Goal: Transaction & Acquisition: Purchase product/service

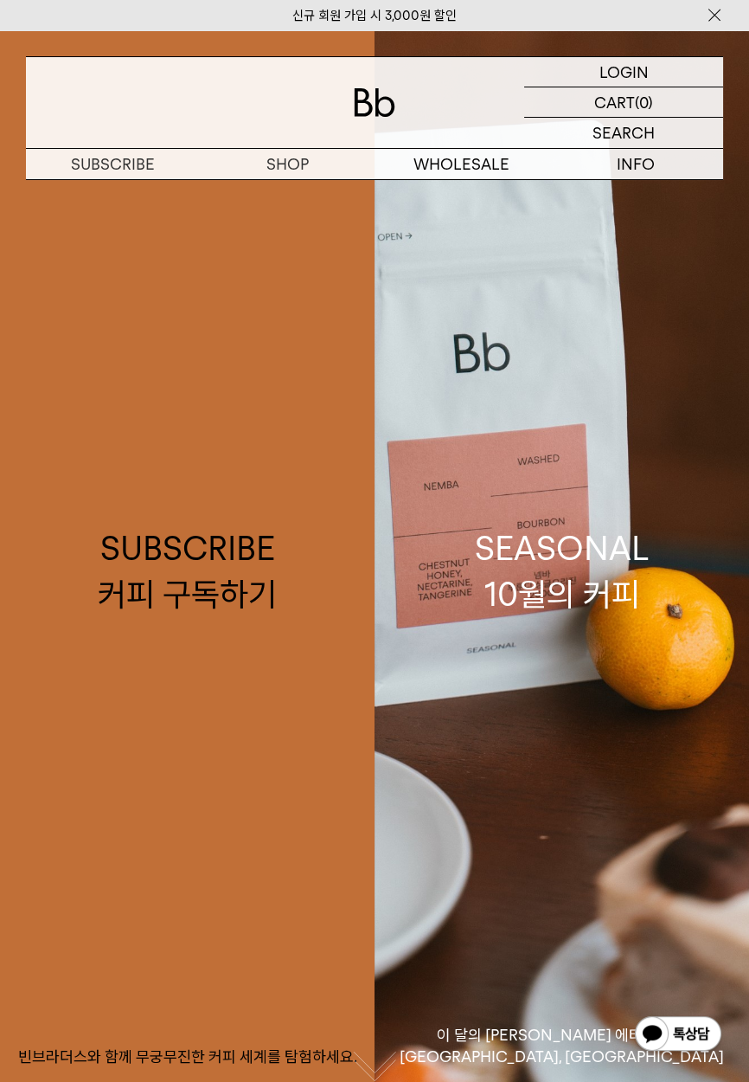
click at [0, 0] on p "숍" at bounding box center [0, 0] width 0 height 0
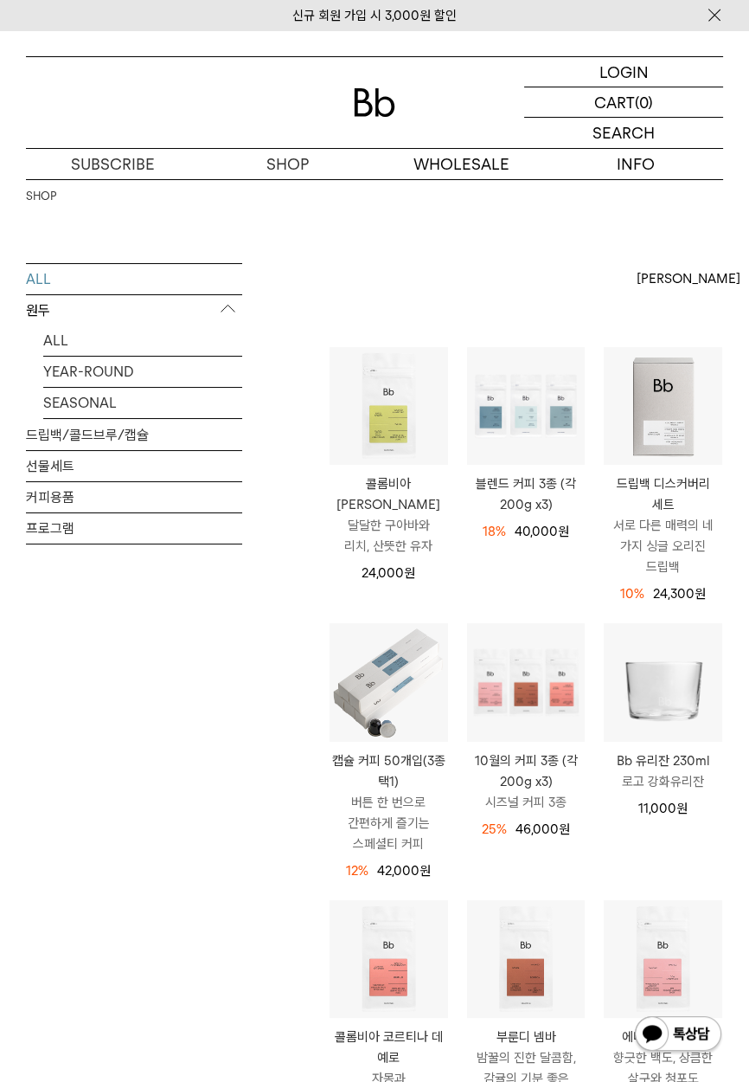
click at [39, 318] on p "원두" at bounding box center [134, 310] width 216 height 31
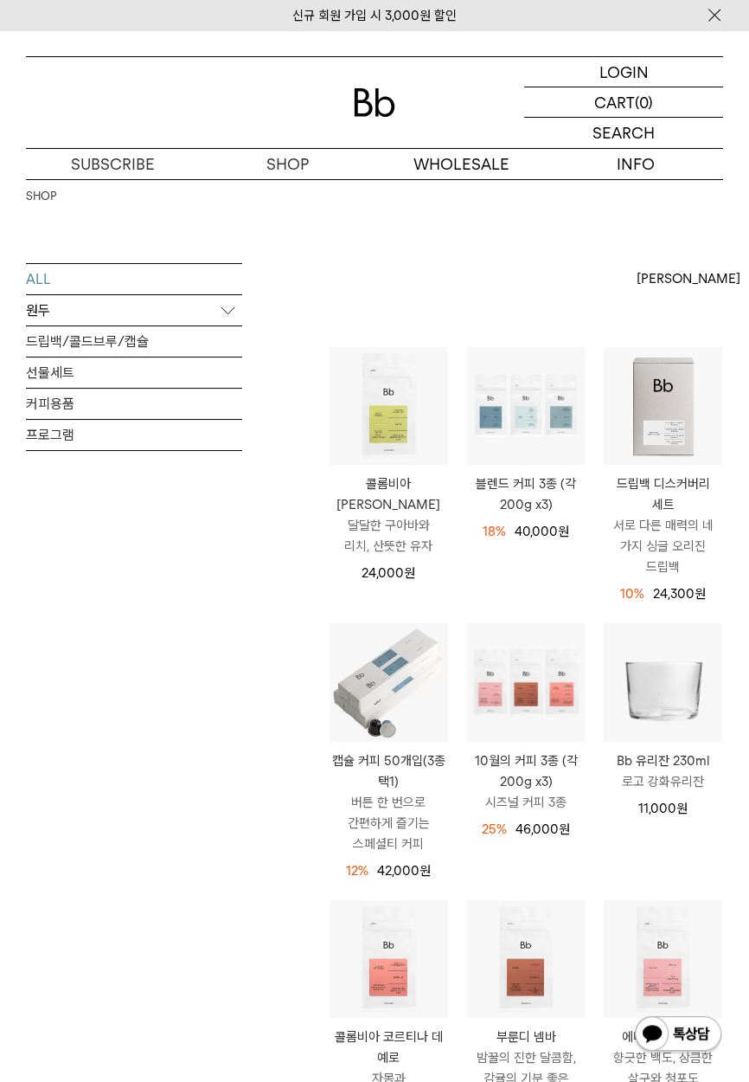
click at [150, 305] on p "원두" at bounding box center [134, 310] width 216 height 31
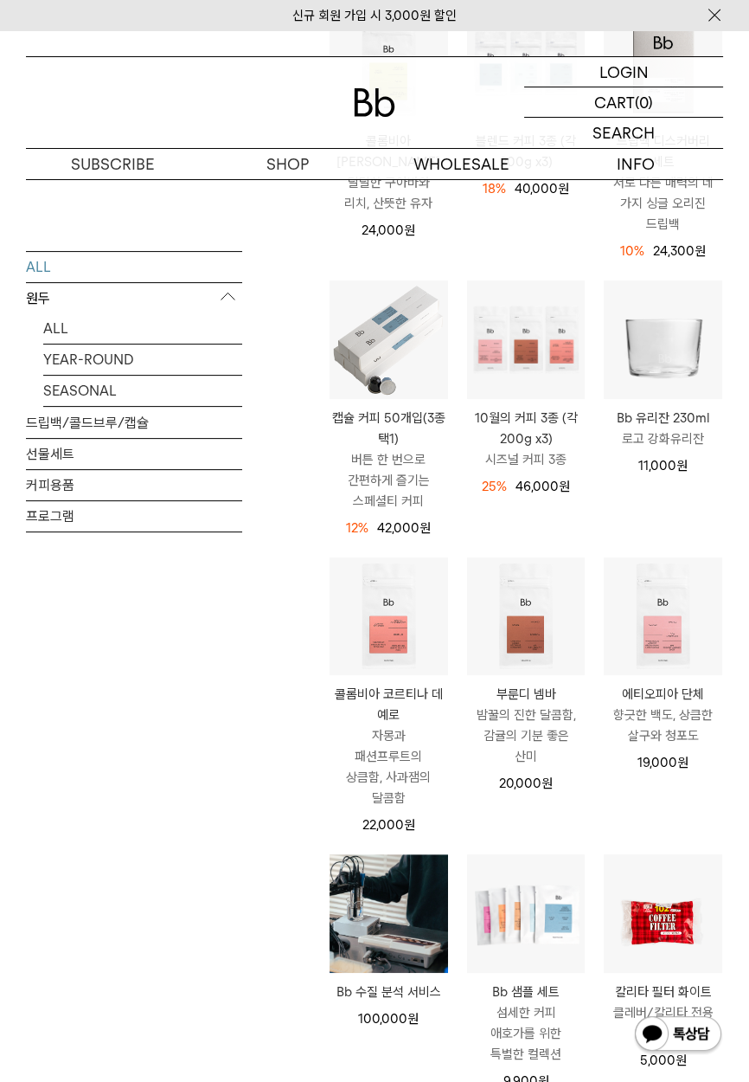
scroll to position [332, 0]
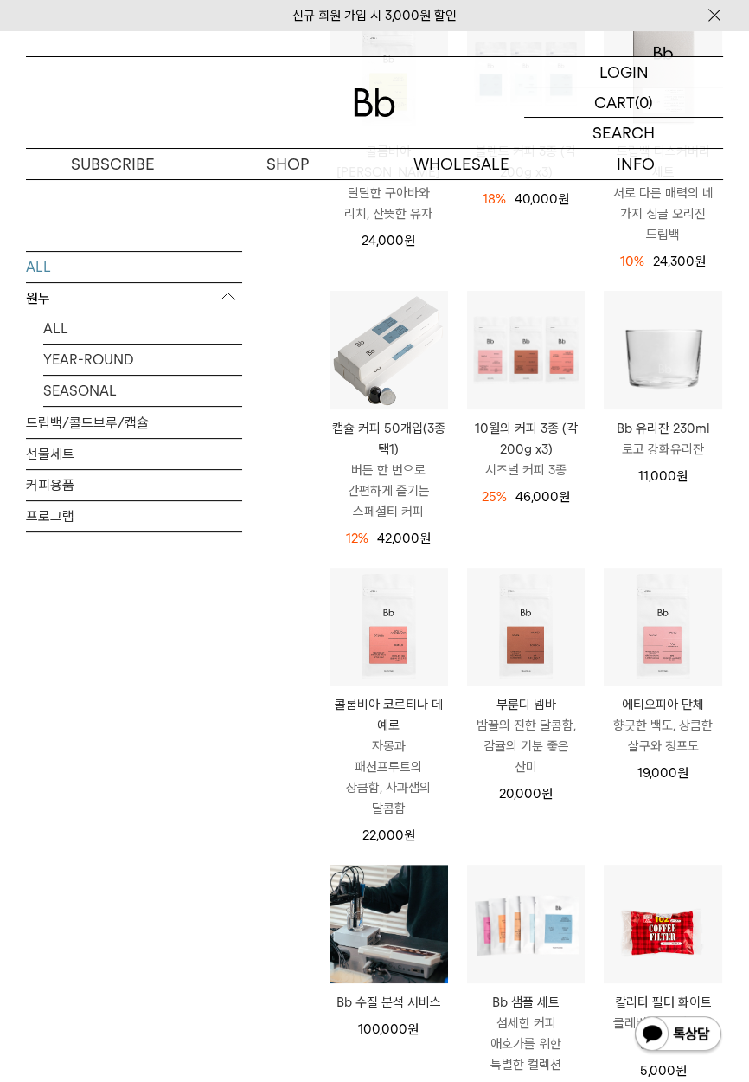
click at [0, 0] on img at bounding box center [0, 0] width 0 height 0
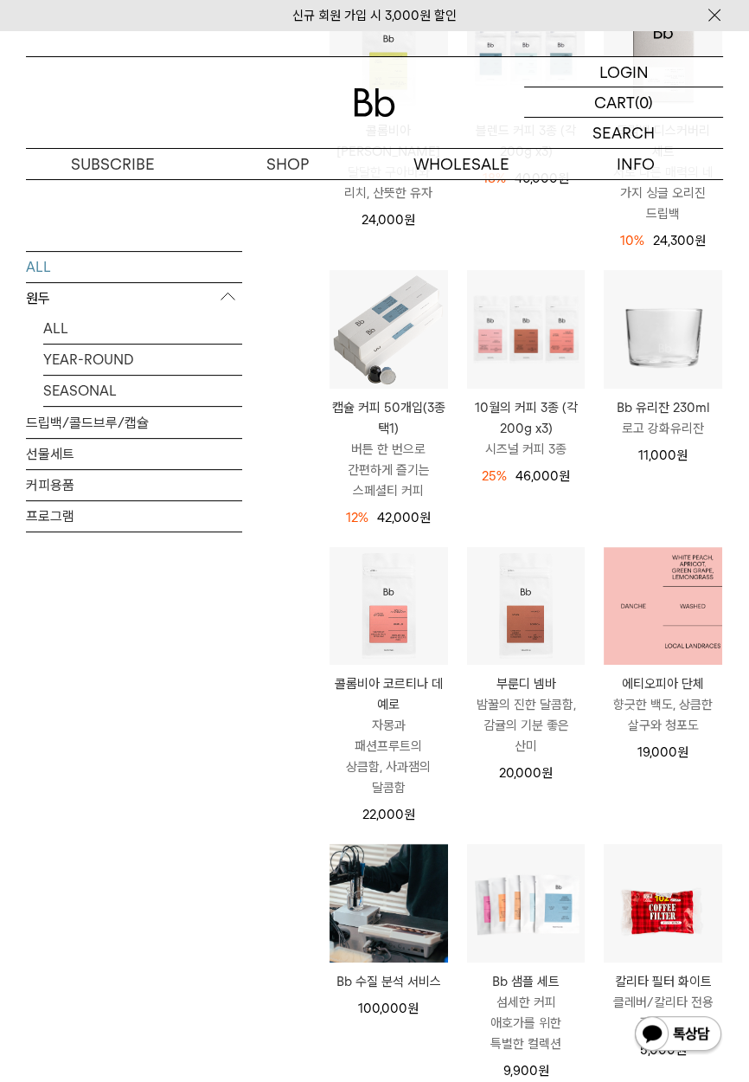
scroll to position [415, 0]
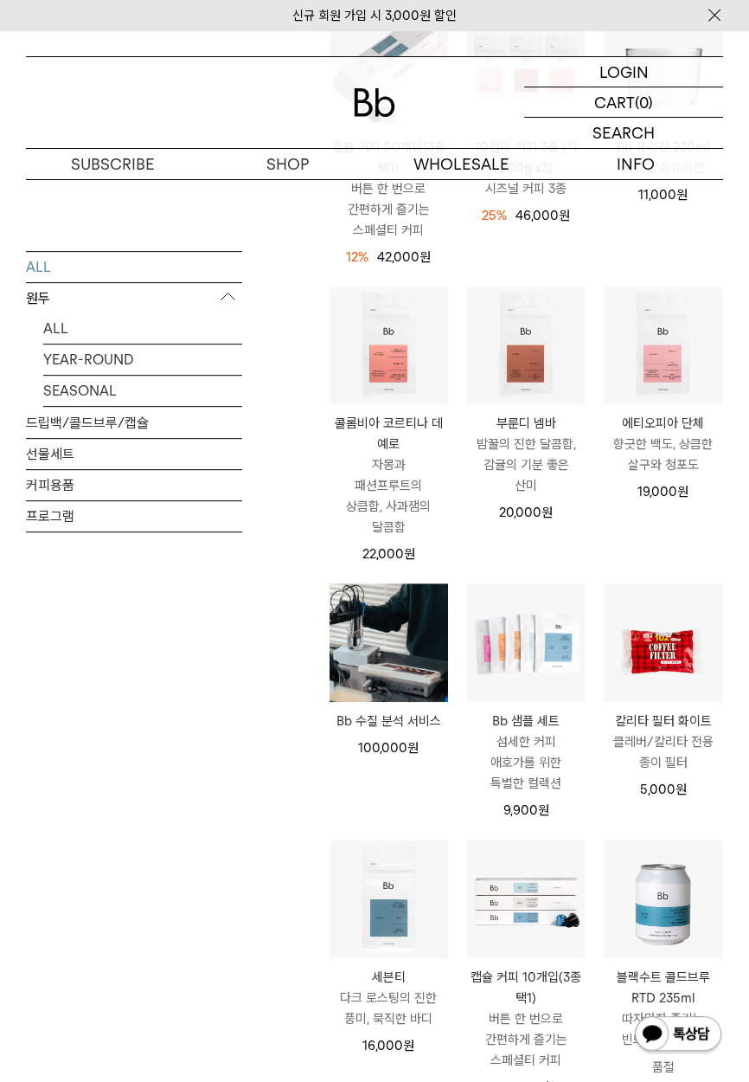
scroll to position [630, 0]
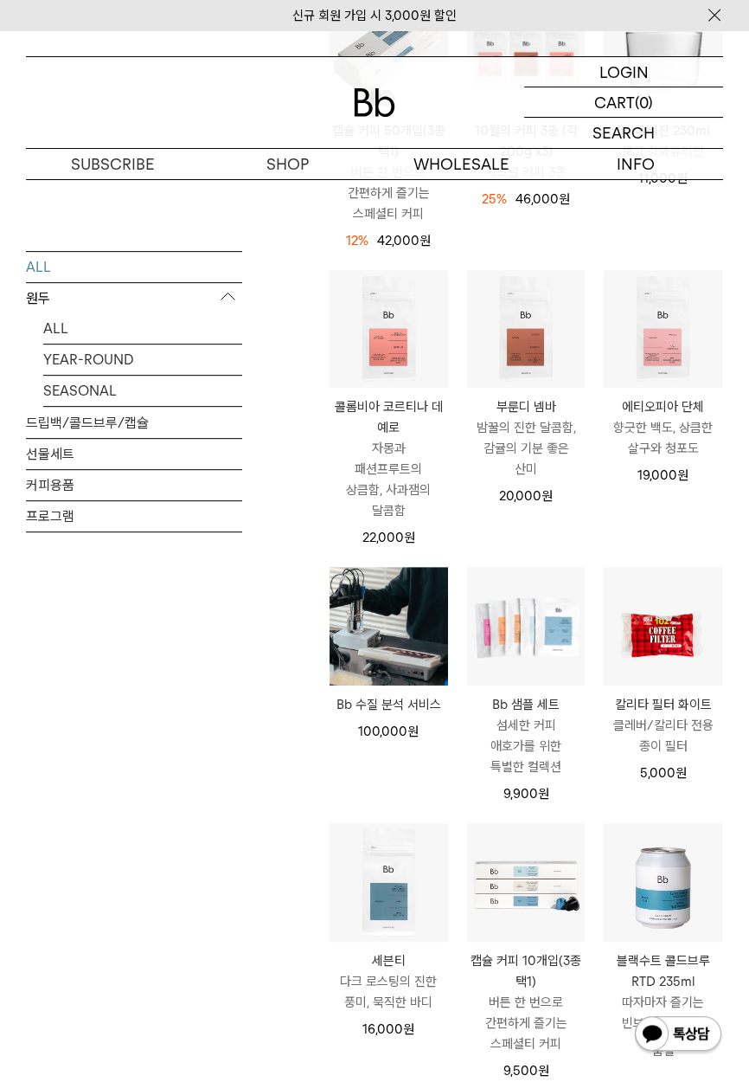
click at [0, 0] on img at bounding box center [0, 0] width 0 height 0
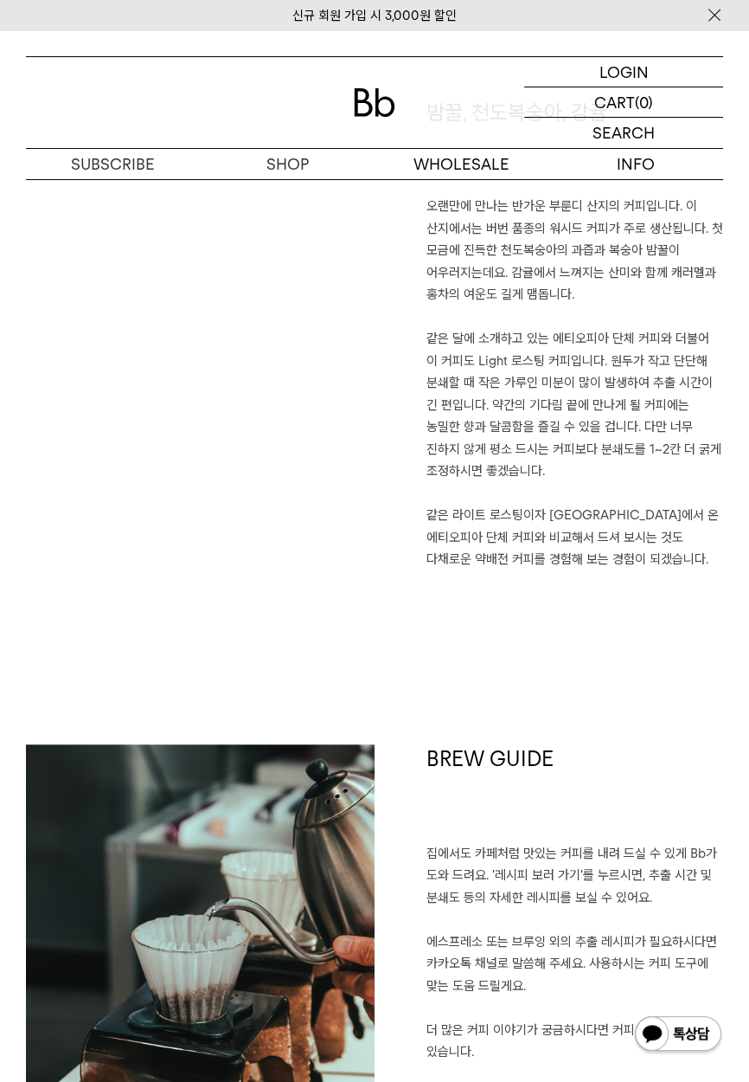
scroll to position [1142, 0]
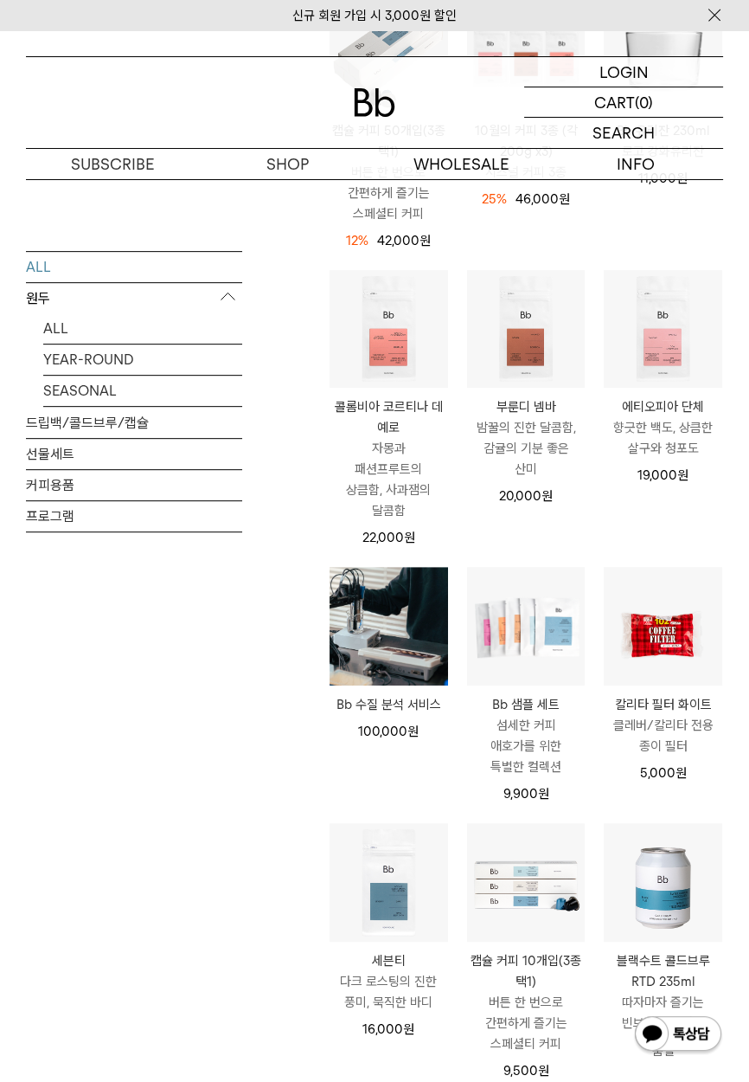
click at [657, 396] on p "에티오피아 단체" at bounding box center [663, 406] width 119 height 21
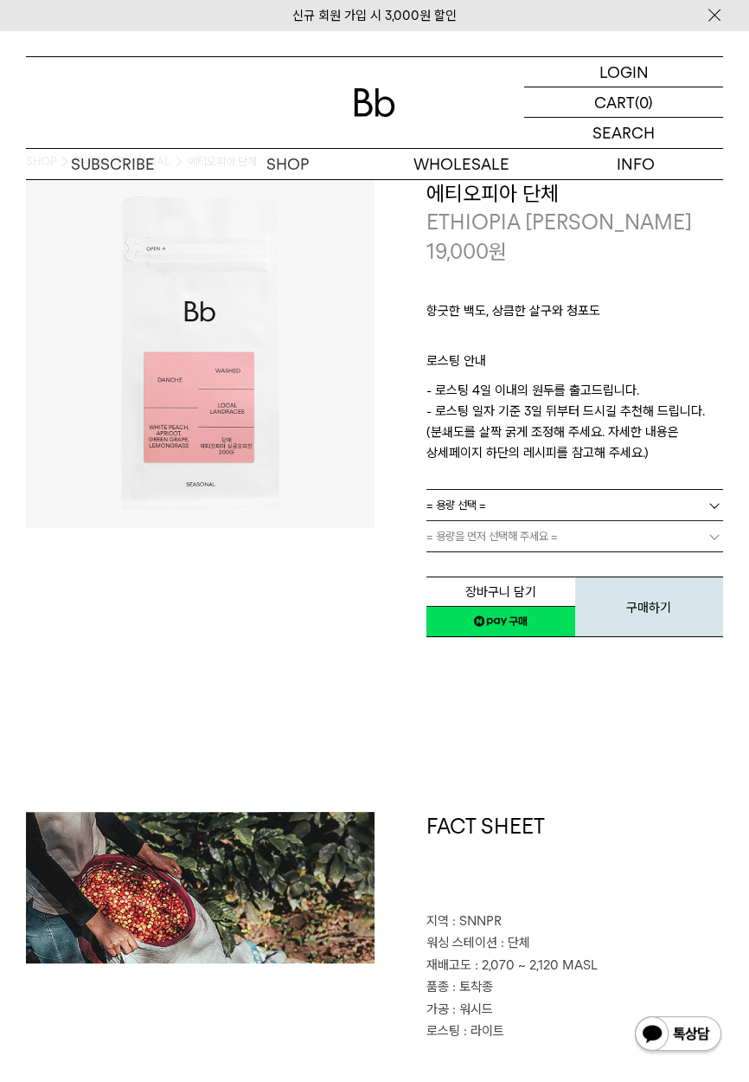
scroll to position [26, 0]
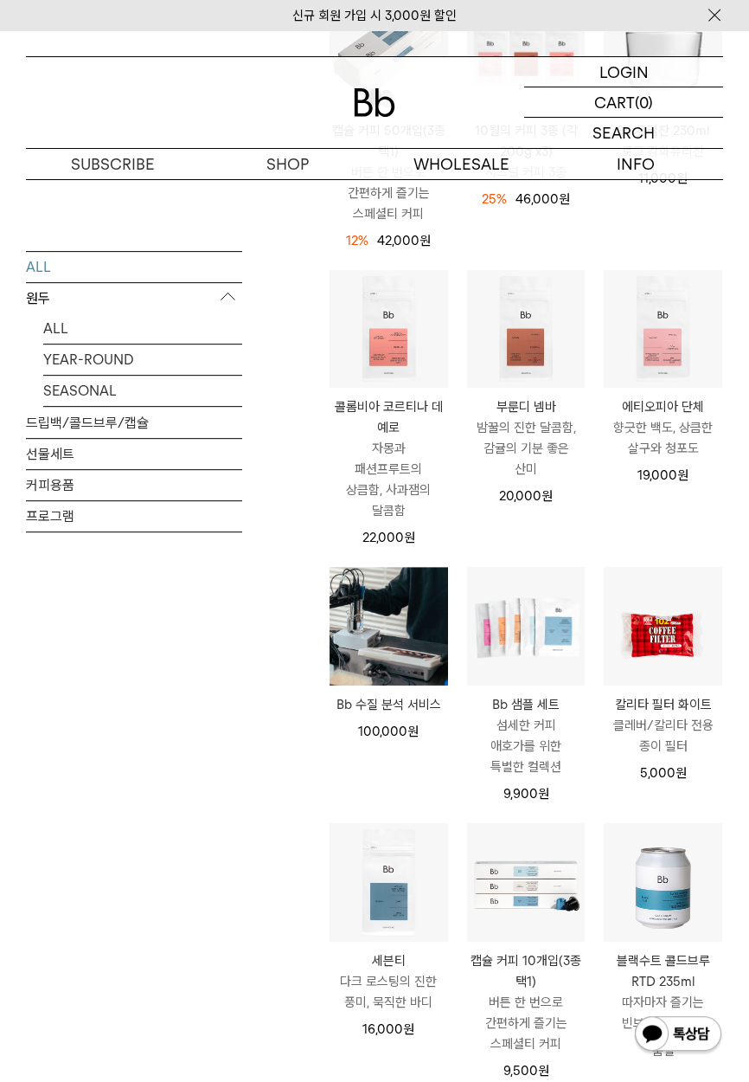
click at [0, 0] on img at bounding box center [0, 0] width 0 height 0
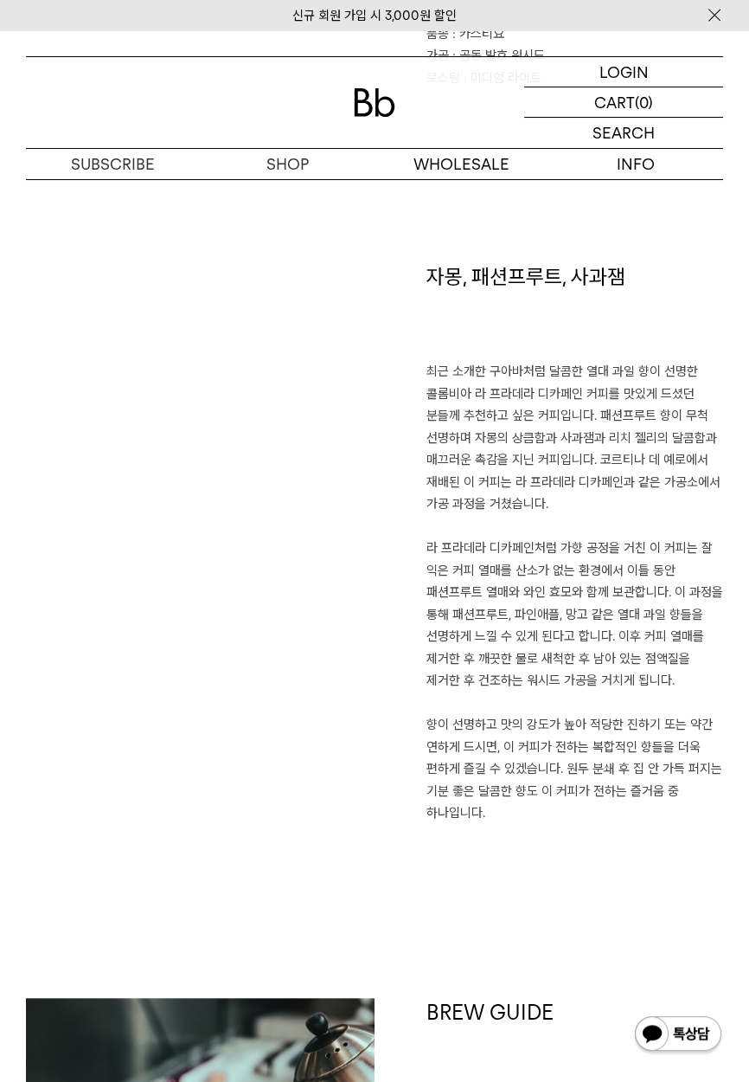
scroll to position [1080, 0]
